Goal: Information Seeking & Learning: Learn about a topic

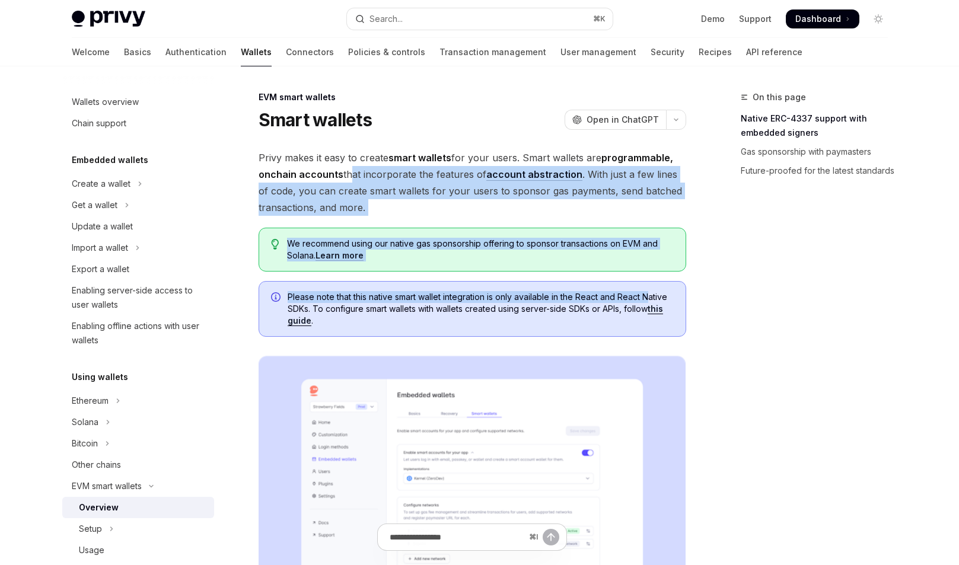
drag, startPoint x: 347, startPoint y: 168, endPoint x: 650, endPoint y: 302, distance: 331.0
click at [505, 243] on span "We recommend using our native gas sponsorship offering to sponsor transactions …" at bounding box center [480, 250] width 386 height 24
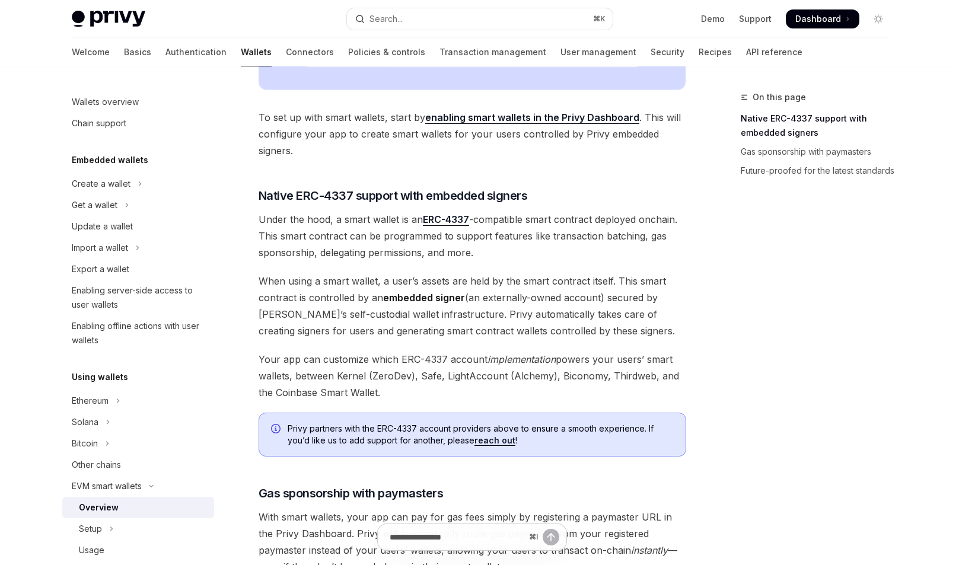
scroll to position [552, 0]
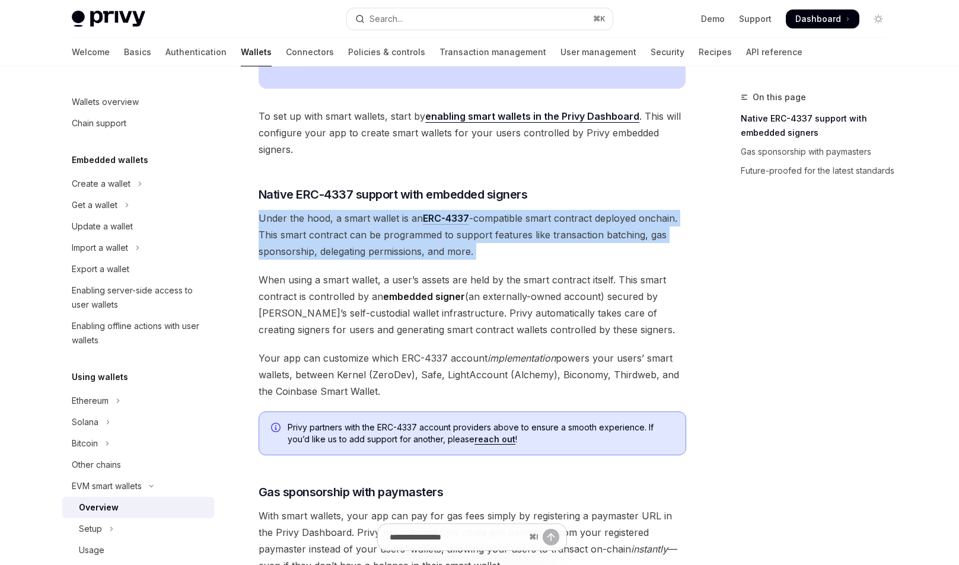
drag, startPoint x: 259, startPoint y: 221, endPoint x: 434, endPoint y: 261, distance: 180.0
click at [434, 263] on div "Privy makes it easy to create smart wallets for your users. Smart wallets are p…" at bounding box center [473, 144] width 428 height 1095
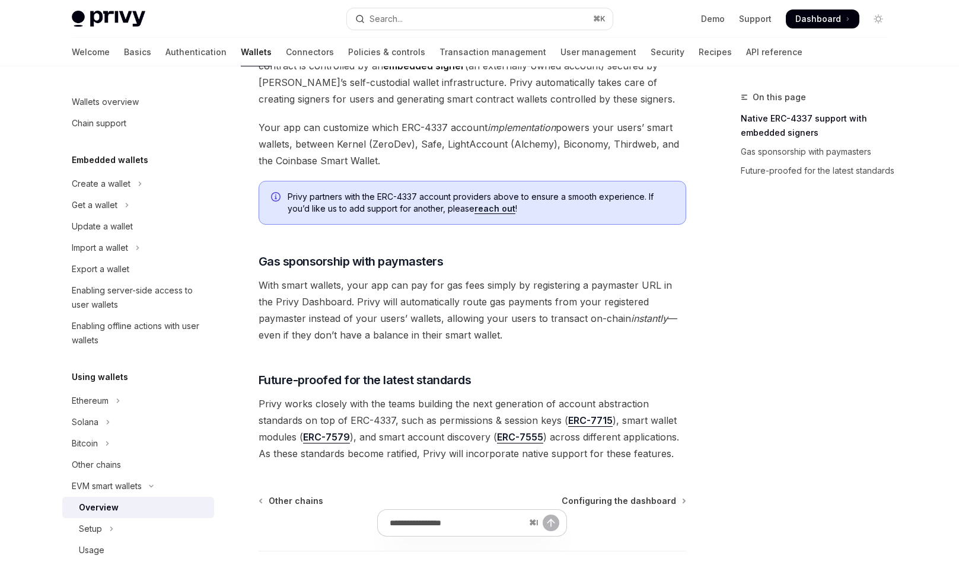
scroll to position [792, 0]
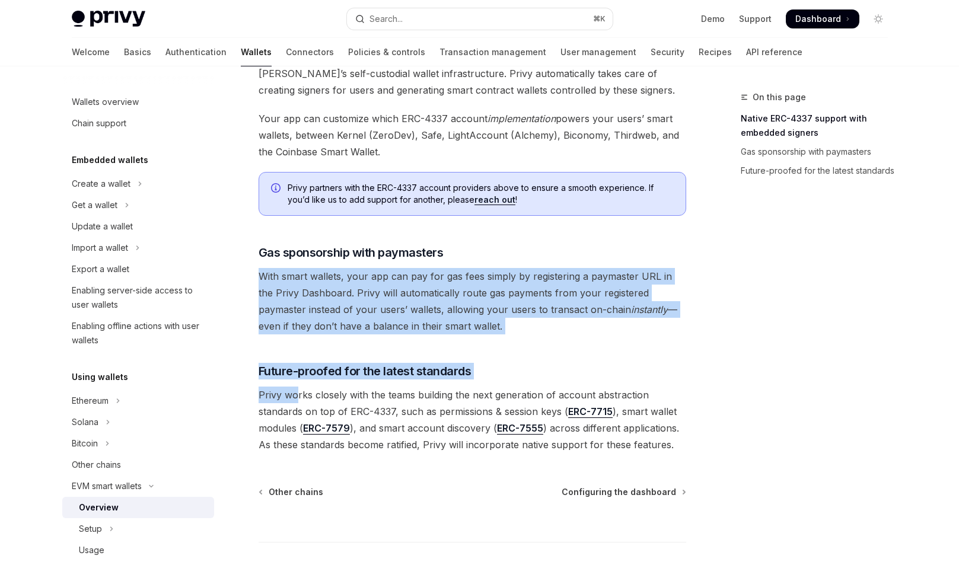
drag, startPoint x: 254, startPoint y: 282, endPoint x: 298, endPoint y: 395, distance: 121.1
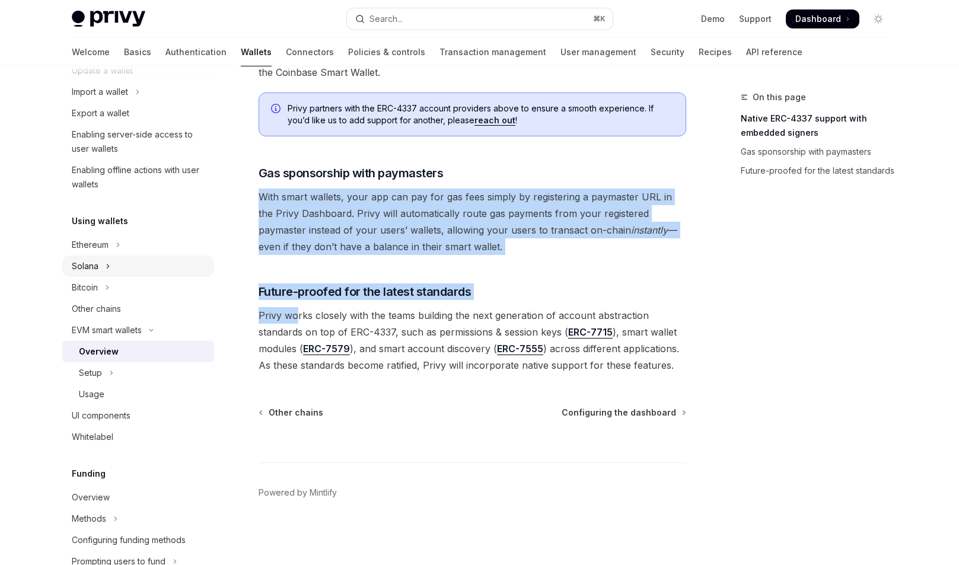
scroll to position [179, 0]
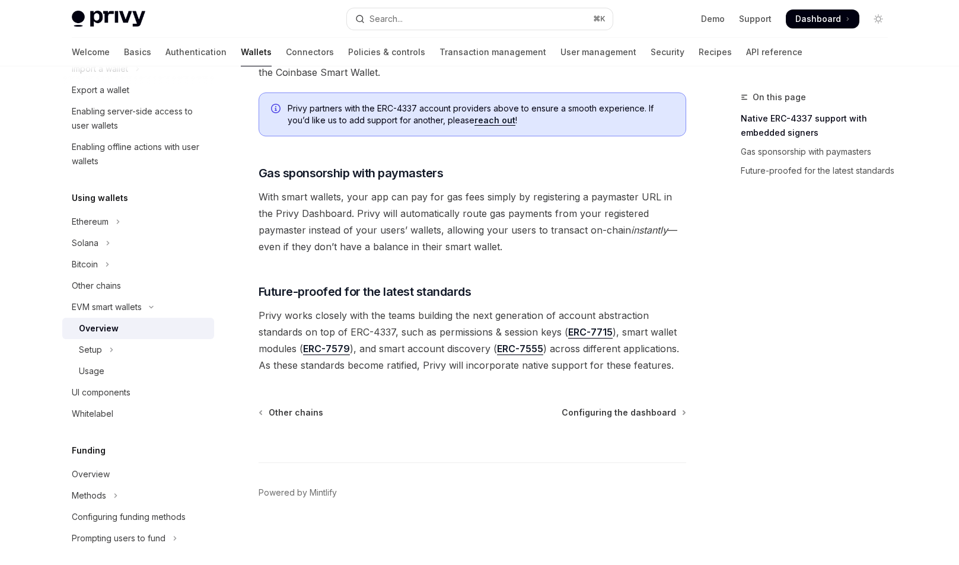
click at [360, 328] on span "Privy works closely with the teams building the next generation of account abst…" at bounding box center [473, 340] width 428 height 66
